Goal: Download file/media

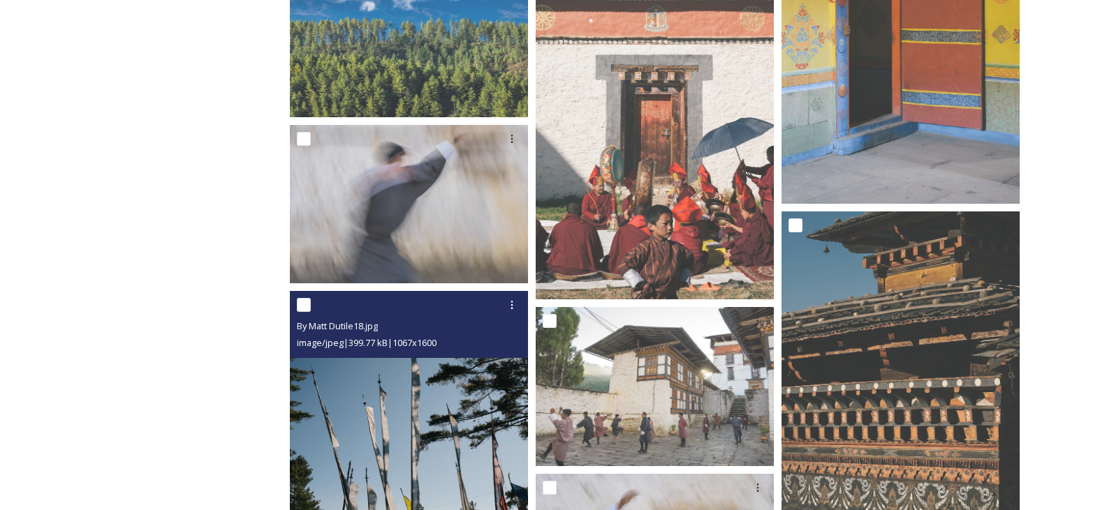
scroll to position [5251, 0]
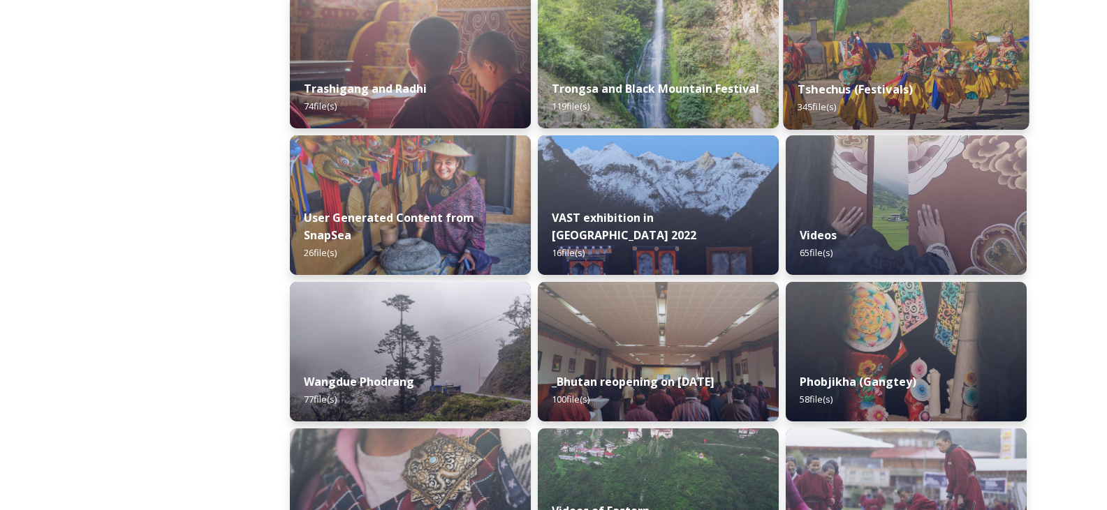
scroll to position [1745, 0]
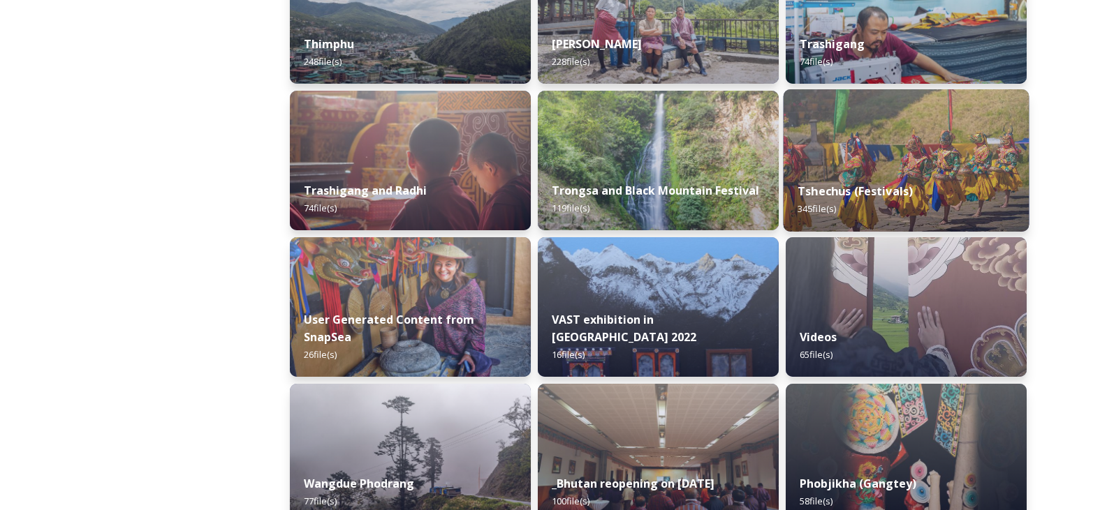
click at [868, 135] on img at bounding box center [906, 160] width 246 height 142
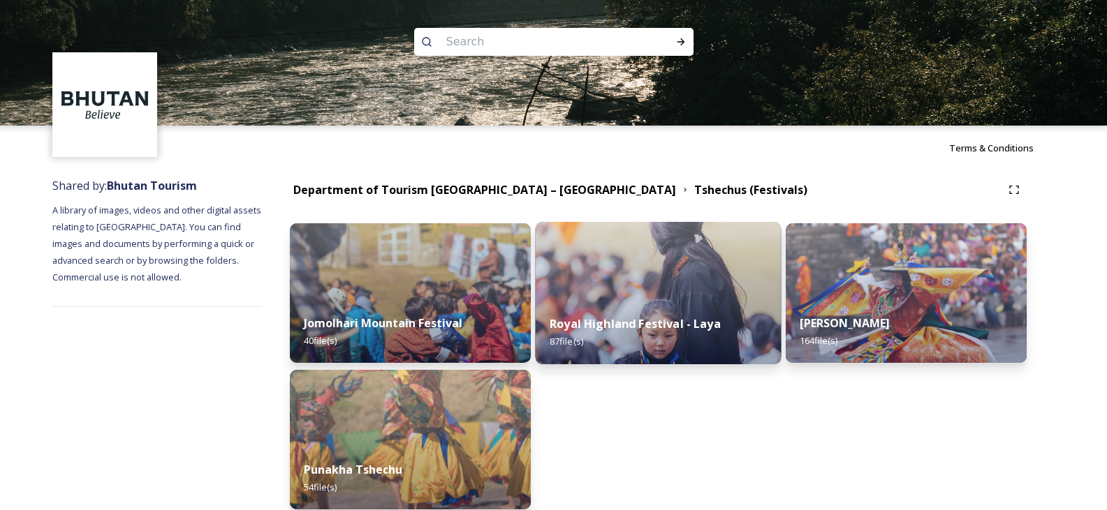
click at [640, 283] on img at bounding box center [658, 293] width 246 height 142
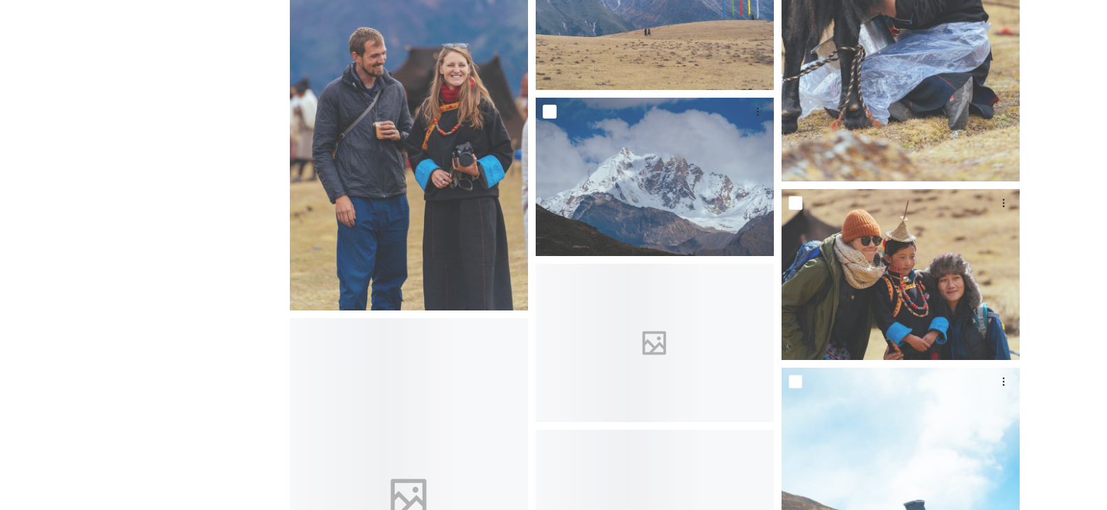
scroll to position [3741, 0]
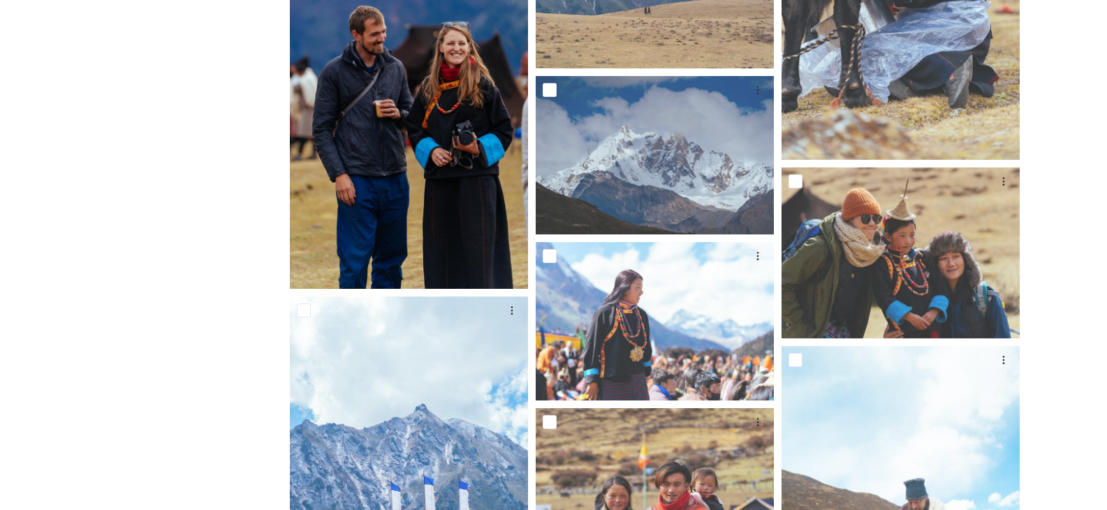
click at [401, 203] on img at bounding box center [409, 83] width 238 height 411
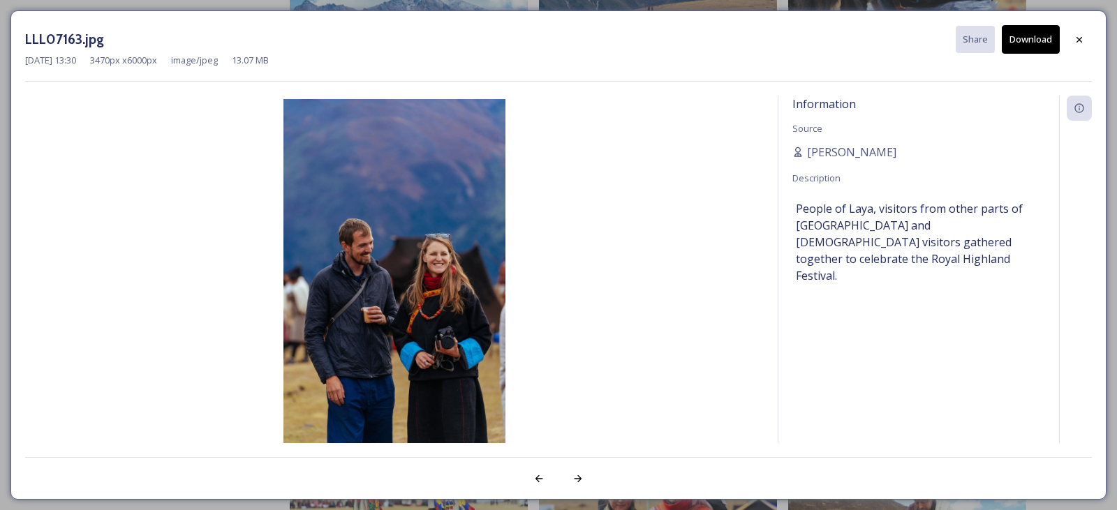
click at [1033, 38] on button "Download" at bounding box center [1031, 39] width 58 height 29
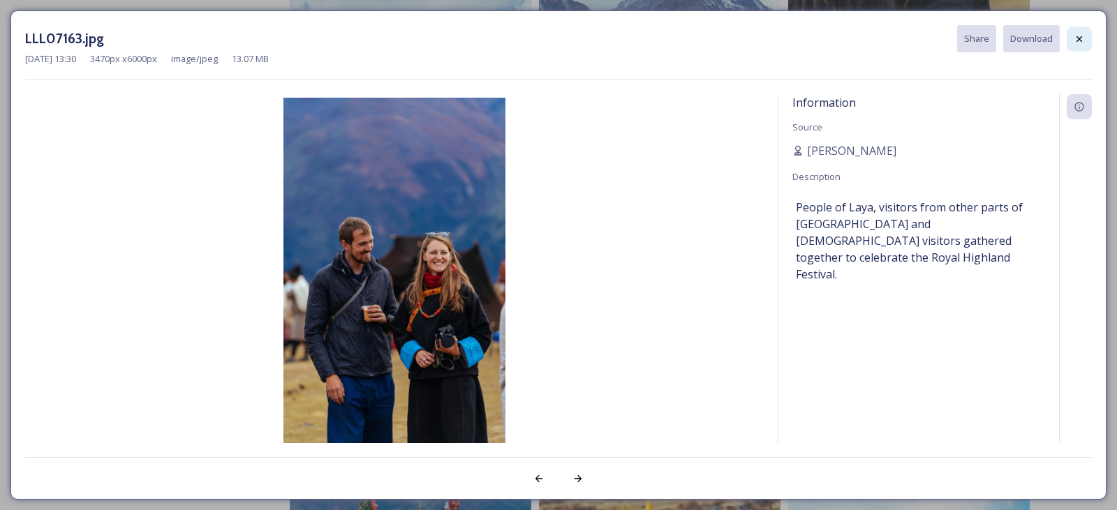
click at [1084, 40] on icon at bounding box center [1079, 39] width 11 height 11
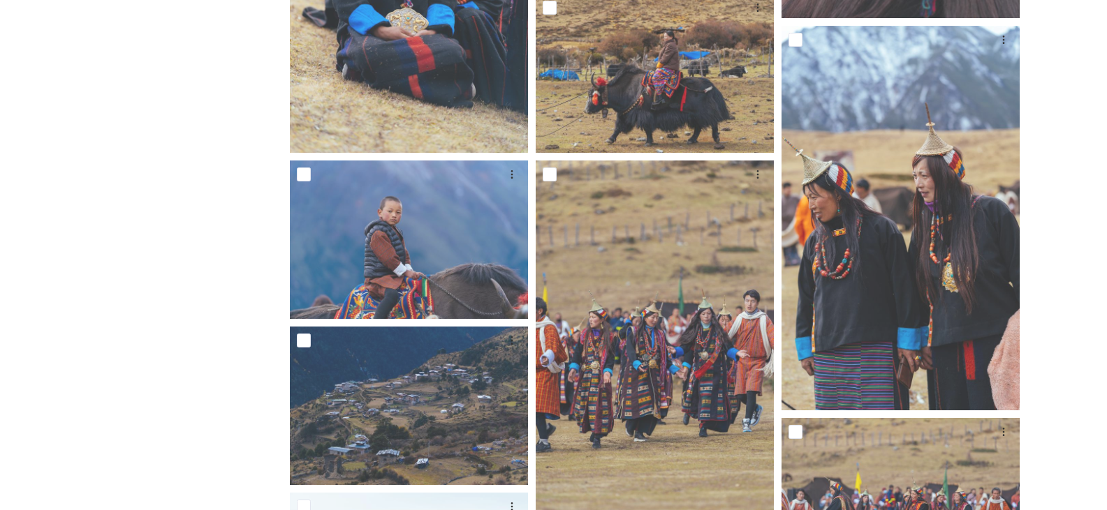
scroll to position [2833, 0]
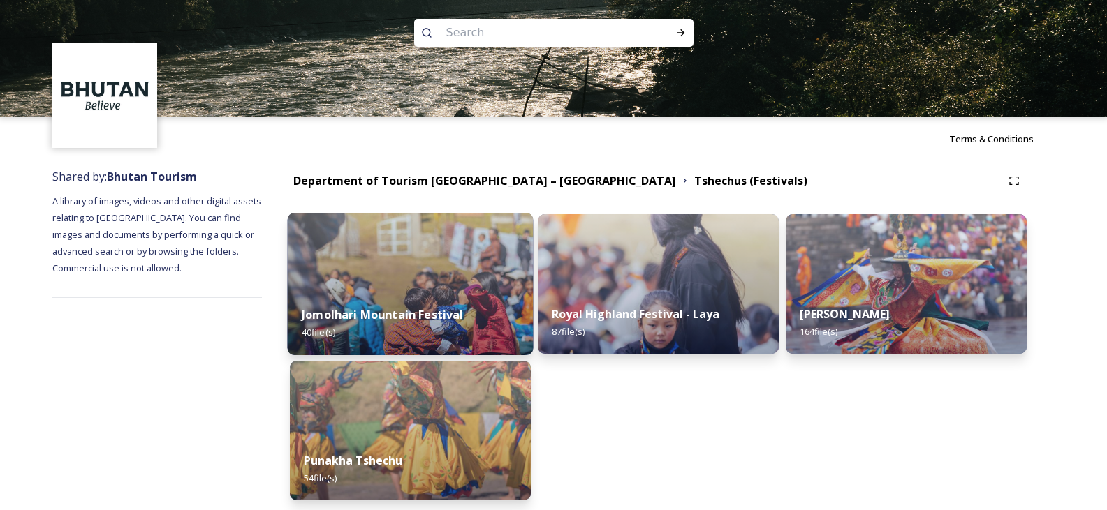
scroll to position [70, 0]
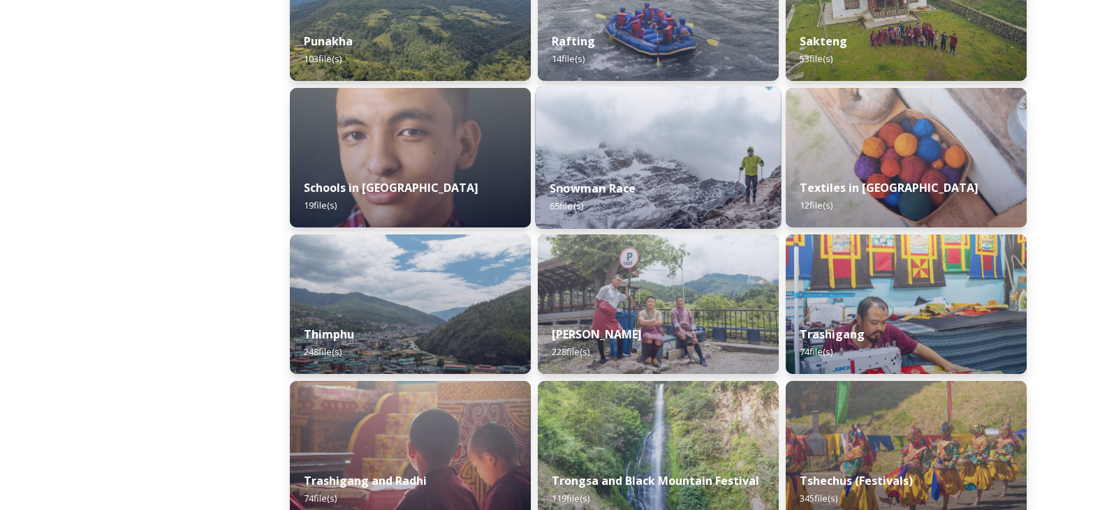
scroll to position [1466, 0]
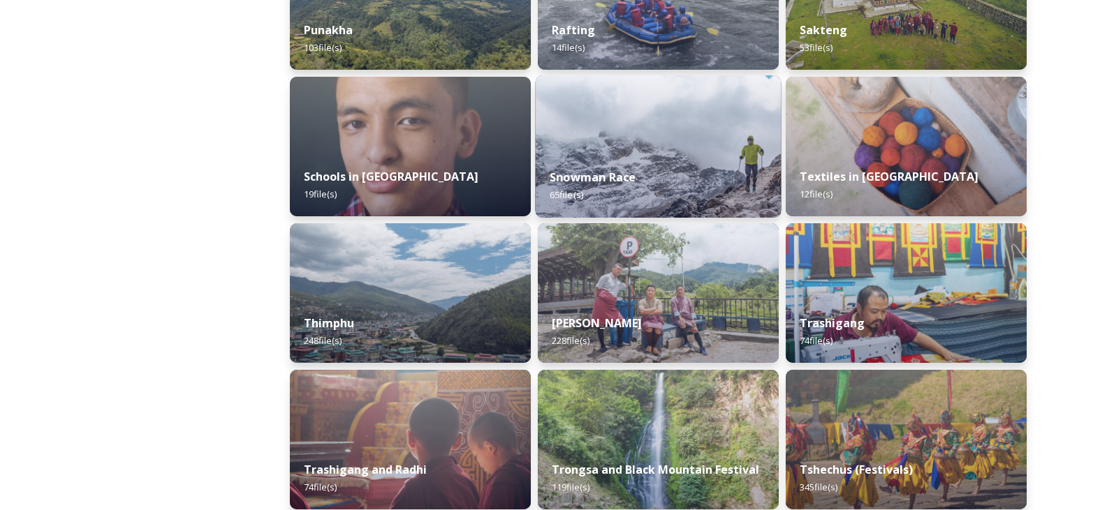
click at [666, 128] on img at bounding box center [658, 146] width 246 height 142
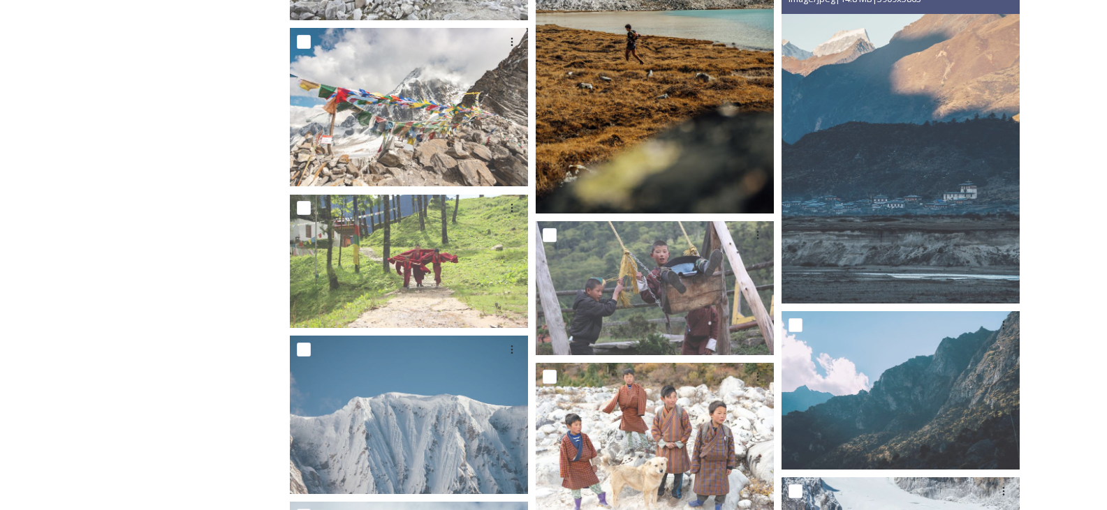
scroll to position [2216, 0]
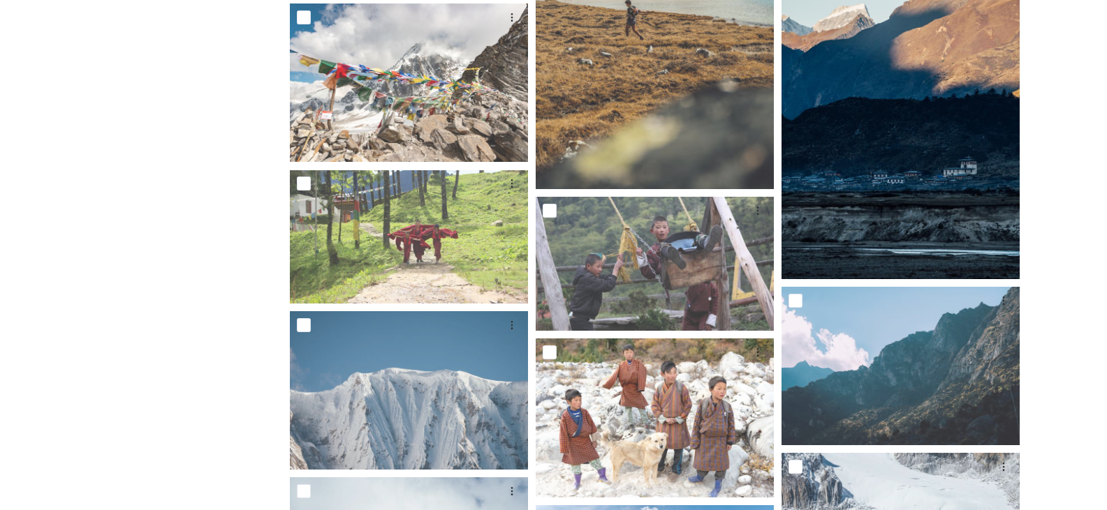
click at [915, 206] on img at bounding box center [900, 101] width 238 height 357
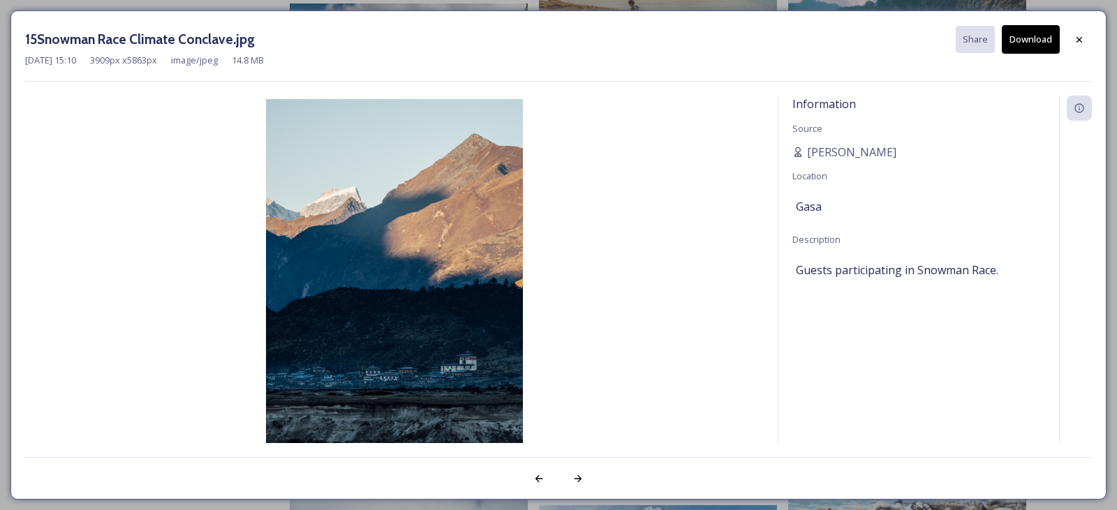
click at [814, 209] on span "Gasa" at bounding box center [809, 206] width 26 height 17
click at [833, 362] on div "Information Source [PERSON_NAME] Location Gasa Description Guests participating…" at bounding box center [918, 288] width 281 height 385
click at [809, 205] on span "Gasa" at bounding box center [809, 206] width 26 height 17
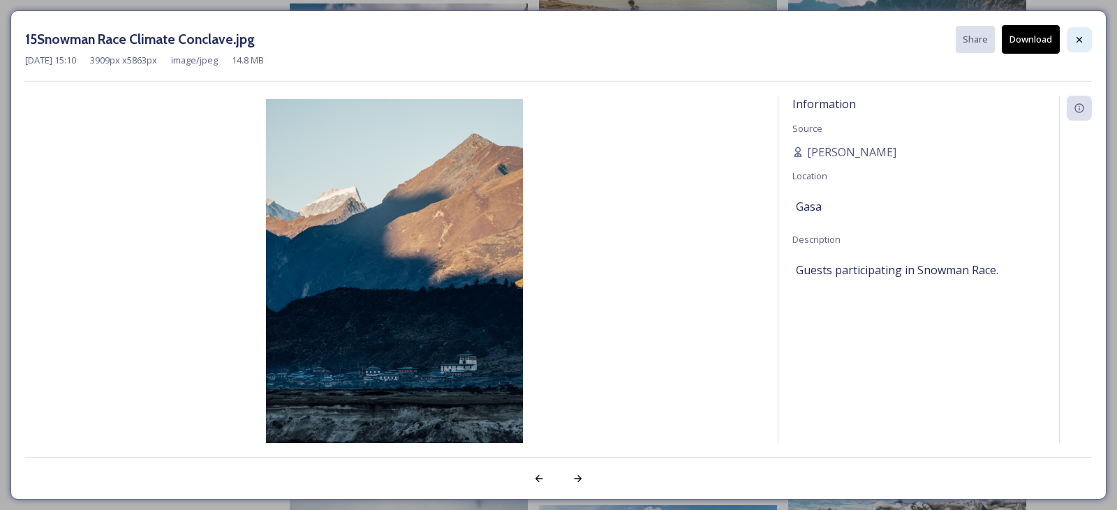
click at [1079, 39] on icon at bounding box center [1080, 39] width 6 height 6
